Goal: Task Accomplishment & Management: Manage account settings

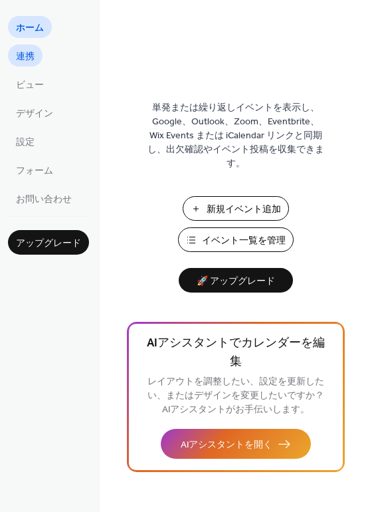
click at [35, 54] on link "連携" at bounding box center [25, 56] width 35 height 22
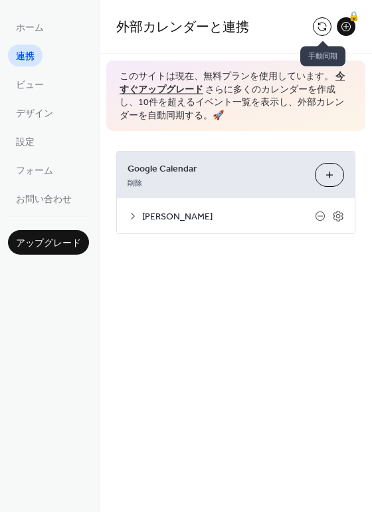
click at [322, 28] on button at bounding box center [322, 26] width 19 height 19
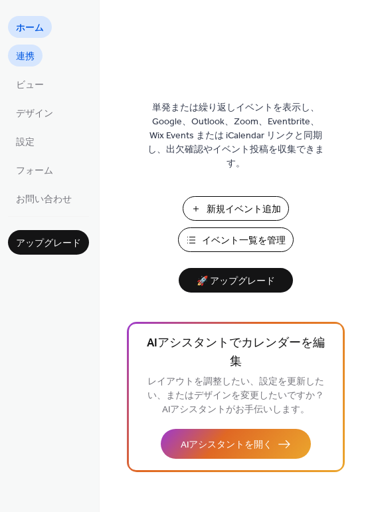
click at [35, 58] on link "連携" at bounding box center [25, 56] width 35 height 22
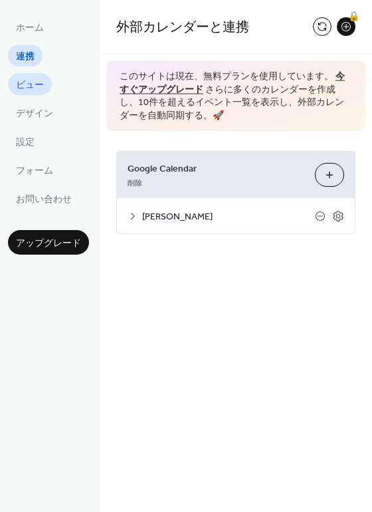
click at [31, 81] on span "ビュー" at bounding box center [30, 85] width 28 height 14
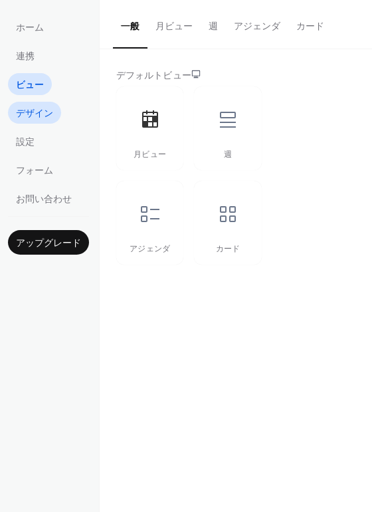
click at [33, 112] on span "デザイン" at bounding box center [34, 114] width 37 height 14
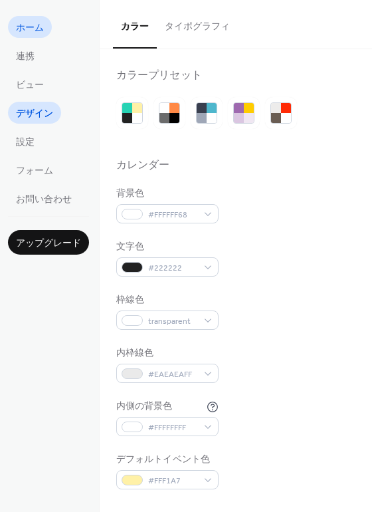
click at [27, 33] on span "ホーム" at bounding box center [30, 28] width 28 height 14
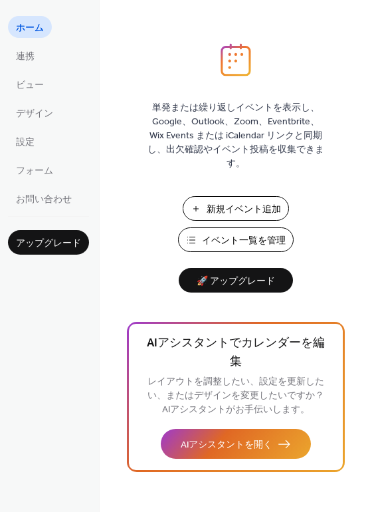
click at [215, 235] on span "イベント一覧を管理" at bounding box center [244, 241] width 84 height 14
click at [28, 53] on span "連携" at bounding box center [25, 57] width 19 height 14
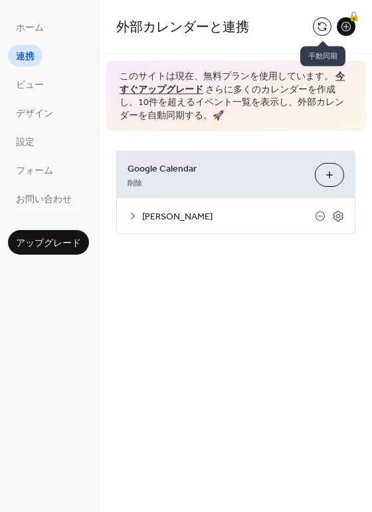
click at [324, 26] on button at bounding box center [322, 26] width 19 height 19
click at [321, 26] on button at bounding box center [322, 26] width 19 height 19
click at [324, 25] on button at bounding box center [322, 26] width 19 height 19
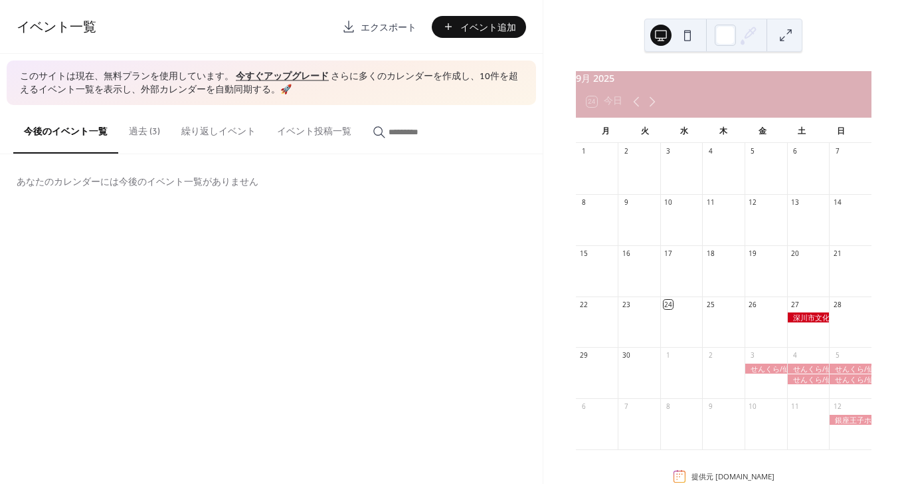
click at [130, 134] on button "過去 (3)" at bounding box center [144, 128] width 52 height 47
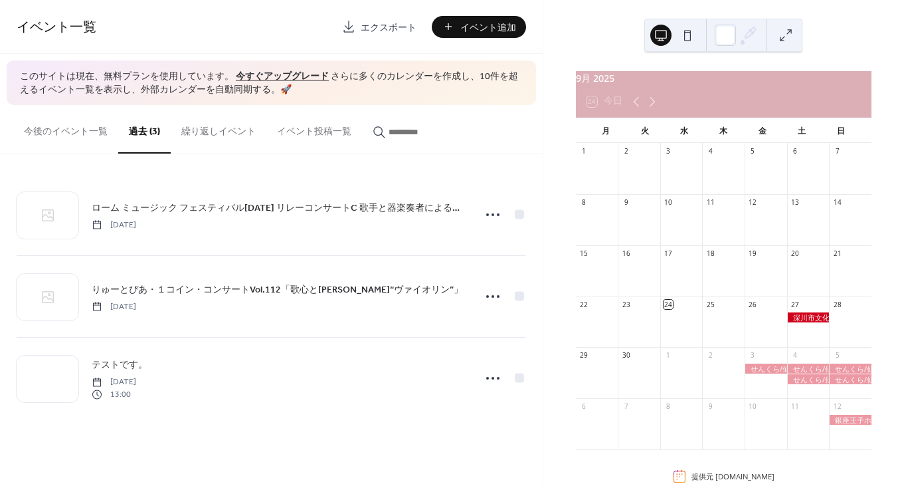
click at [194, 132] on button "繰り返しイベント" at bounding box center [219, 128] width 96 height 47
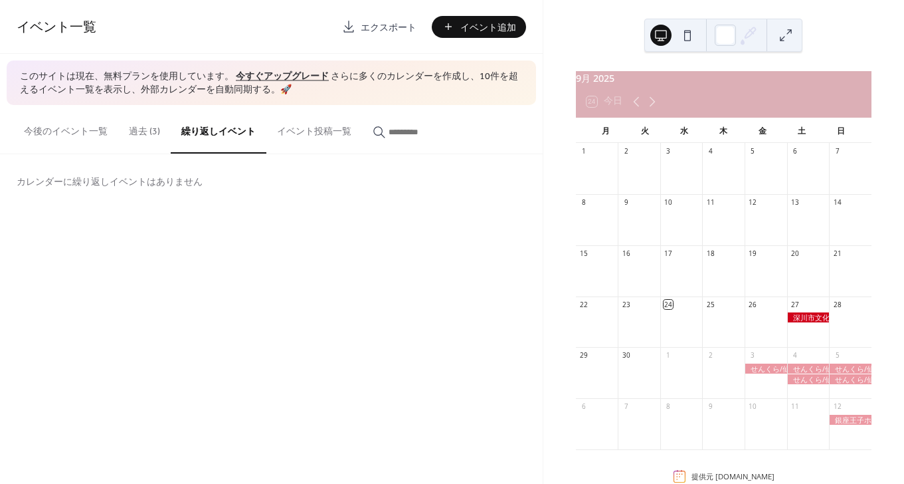
click at [294, 130] on button "イベント投稿一覧" at bounding box center [314, 128] width 96 height 47
click at [94, 134] on button "今後のイベント一覧" at bounding box center [65, 128] width 105 height 47
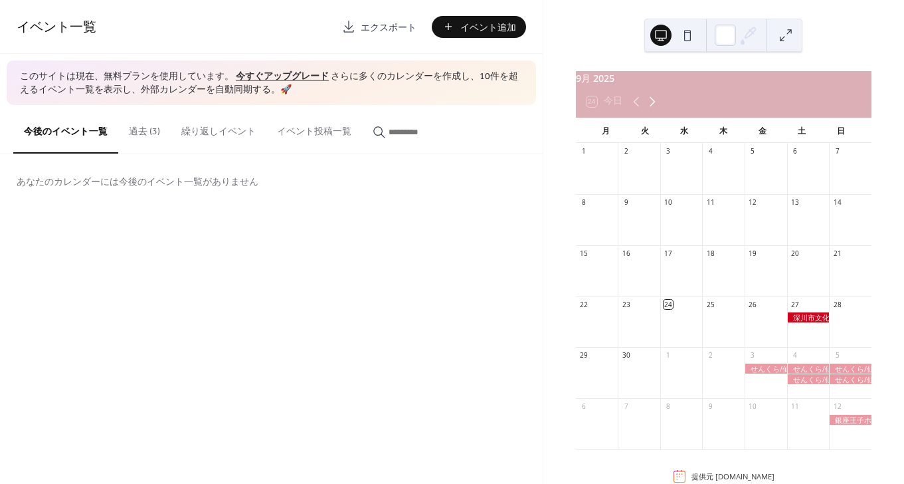
click at [653, 110] on icon at bounding box center [653, 102] width 16 height 16
